Goal: Task Accomplishment & Management: Use online tool/utility

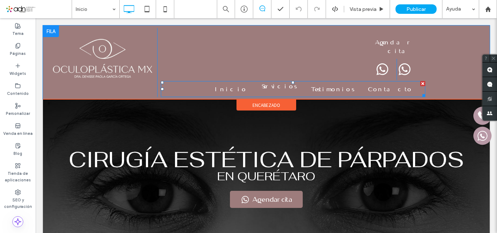
click at [296, 81] on span "Servicios" at bounding box center [279, 86] width 35 height 11
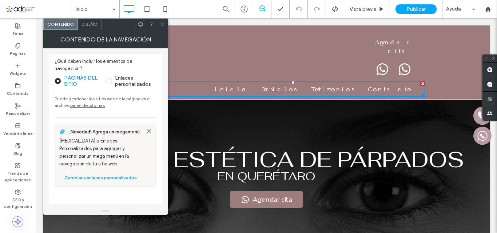
click at [163, 24] on icon at bounding box center [162, 23] width 5 height 5
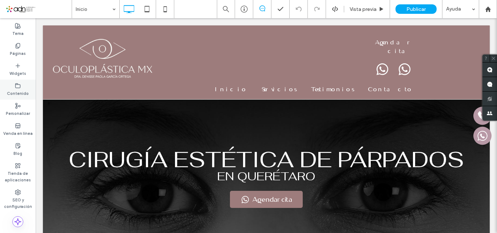
click at [11, 88] on div "Contenido" at bounding box center [18, 90] width 36 height 20
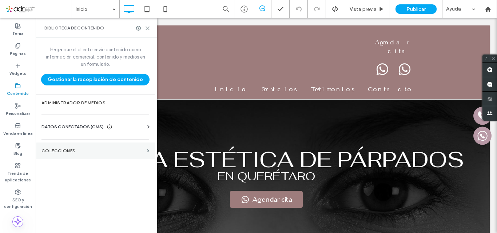
click at [75, 152] on label "COLECCIONES" at bounding box center [92, 150] width 103 height 5
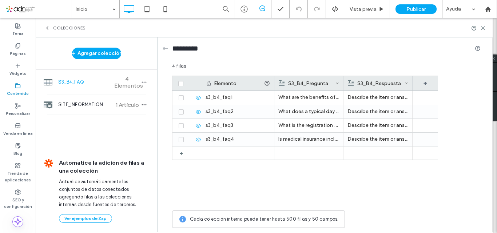
click at [69, 77] on div "S3_B4_FAQ 4 Elementos" at bounding box center [96, 82] width 121 height 25
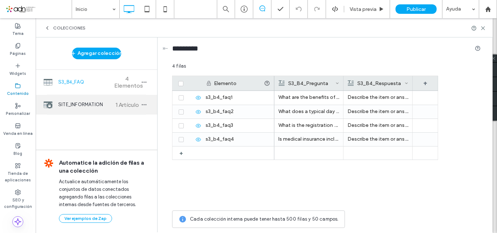
click at [66, 105] on span "SITE_INFORMATION" at bounding box center [85, 104] width 54 height 7
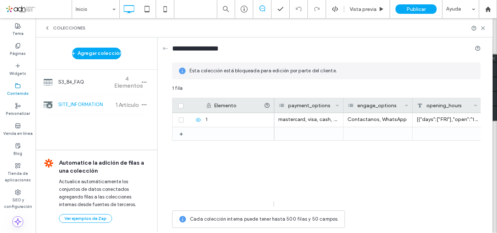
click at [17, 85] on icon at bounding box center [18, 86] width 6 height 6
click at [46, 29] on icon at bounding box center [47, 28] width 6 height 6
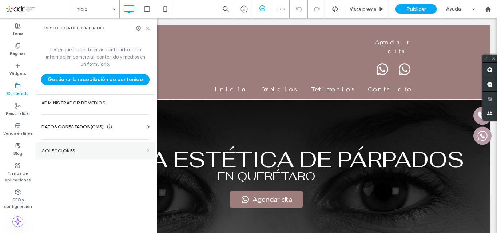
click at [147, 151] on span at bounding box center [148, 150] width 2 height 3
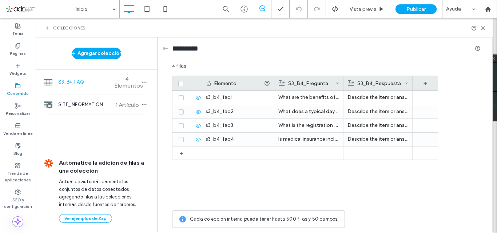
click at [17, 89] on label "Contenido" at bounding box center [18, 93] width 22 height 8
click at [19, 44] on icon at bounding box center [18, 46] width 6 height 6
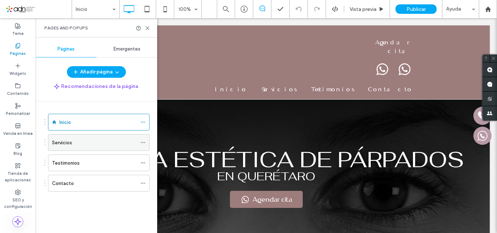
click at [70, 143] on label "Servicios" at bounding box center [62, 142] width 20 height 13
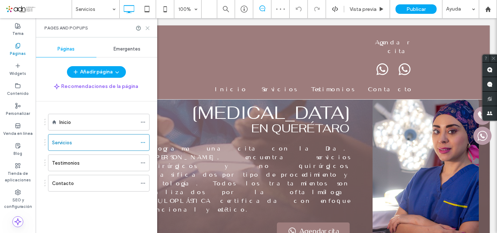
click at [148, 27] on icon at bounding box center [147, 27] width 5 height 5
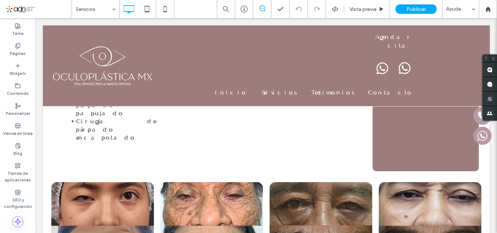
scroll to position [370, 0]
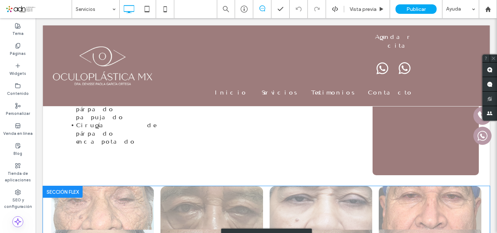
click at [201, 193] on div "Hacer clic para editar en modo Flex" at bounding box center [266, 236] width 447 height 100
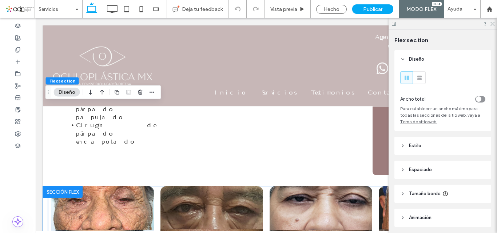
click at [233, 197] on div at bounding box center [266, 236] width 436 height 100
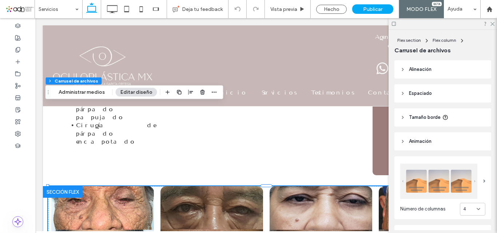
click at [314, 196] on div at bounding box center [266, 236] width 436 height 100
click at [316, 197] on div at bounding box center [266, 236] width 436 height 100
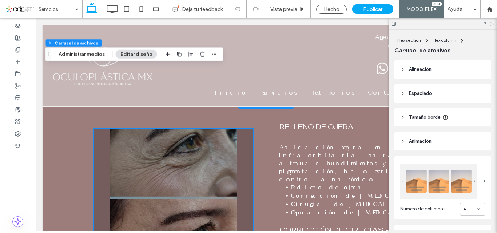
scroll to position [479, 0]
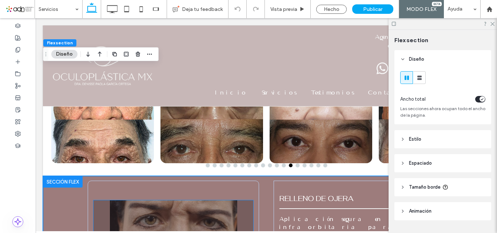
scroll to position [516, 0]
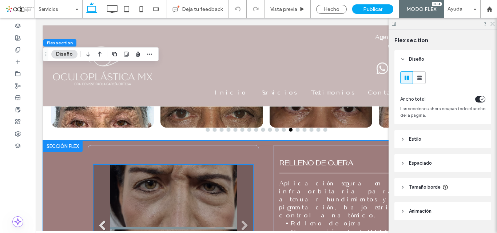
click at [101, 220] on link "Previous" at bounding box center [102, 225] width 11 height 11
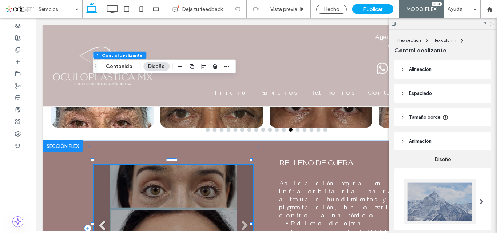
click at [101, 220] on link "Previous" at bounding box center [102, 225] width 11 height 11
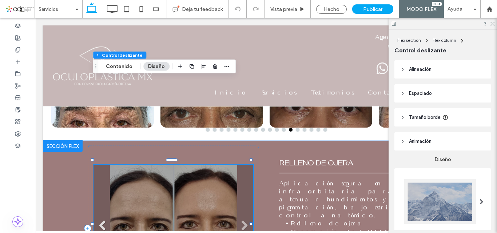
click at [103, 220] on link "Previous" at bounding box center [102, 225] width 11 height 11
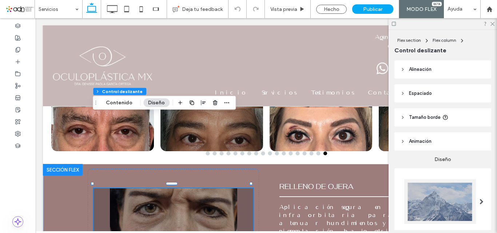
scroll to position [479, 0]
